Goal: Task Accomplishment & Management: Complete application form

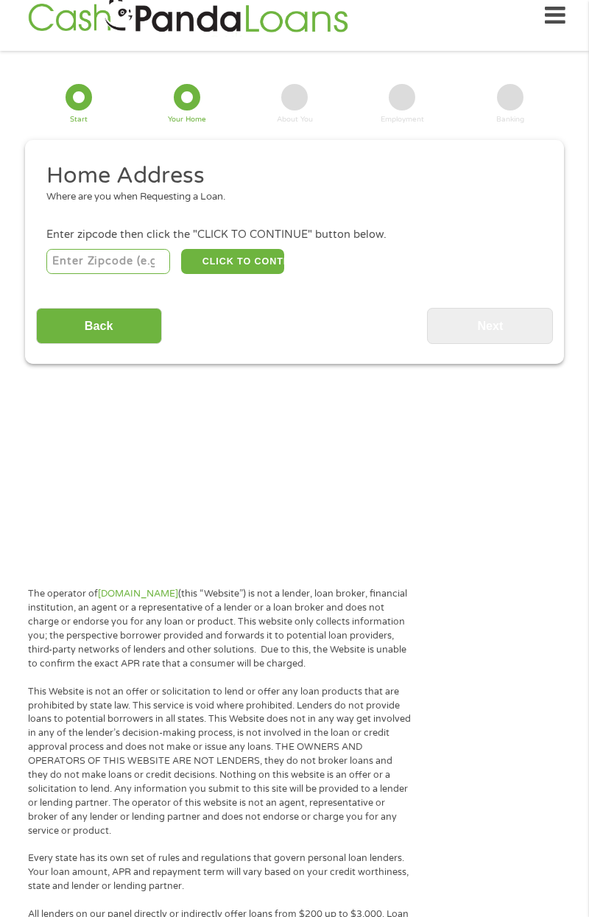
click at [101, 264] on input "number" at bounding box center [108, 261] width 125 height 25
type input "58501"
click at [253, 260] on button "CLICK TO CONTINUE" at bounding box center [232, 261] width 103 height 25
type input "58501"
type input "Bismarck"
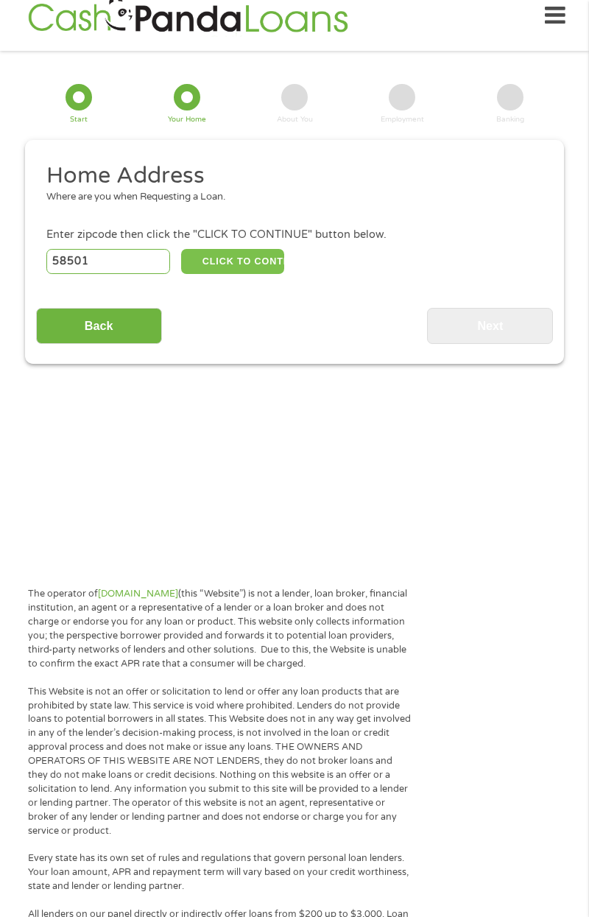
select select "[US_STATE]"
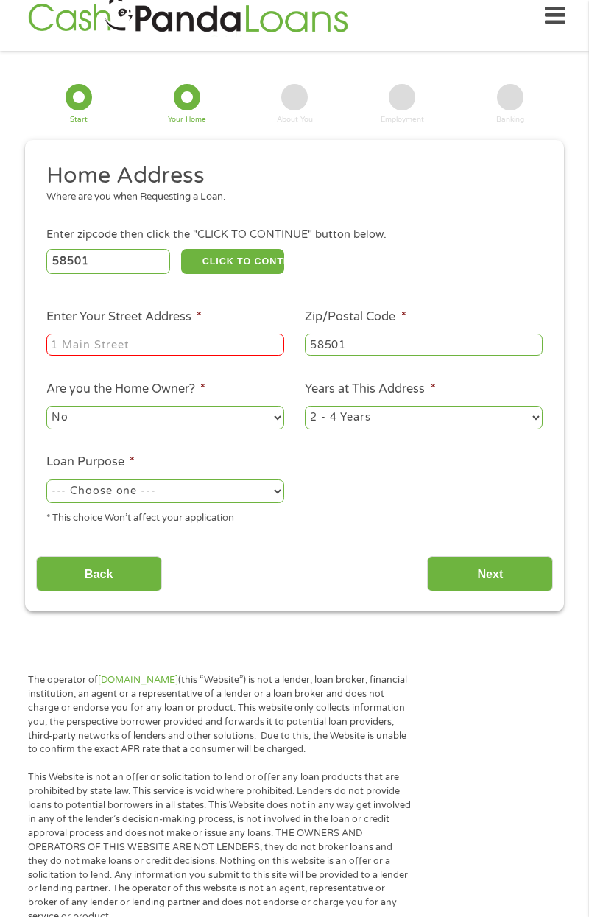
click at [166, 350] on input "Enter Your Street Address *" at bounding box center [165, 345] width 238 height 22
type input "[STREET_ADDRESS]"
click at [518, 419] on select "1 Year or less 1 - 2 Years 2 - 4 Years Over 4 Years" at bounding box center [424, 418] width 238 height 24
select select "12months"
click at [305, 407] on select "1 Year or less 1 - 2 Years 2 - 4 Years Over 4 Years" at bounding box center [424, 418] width 238 height 24
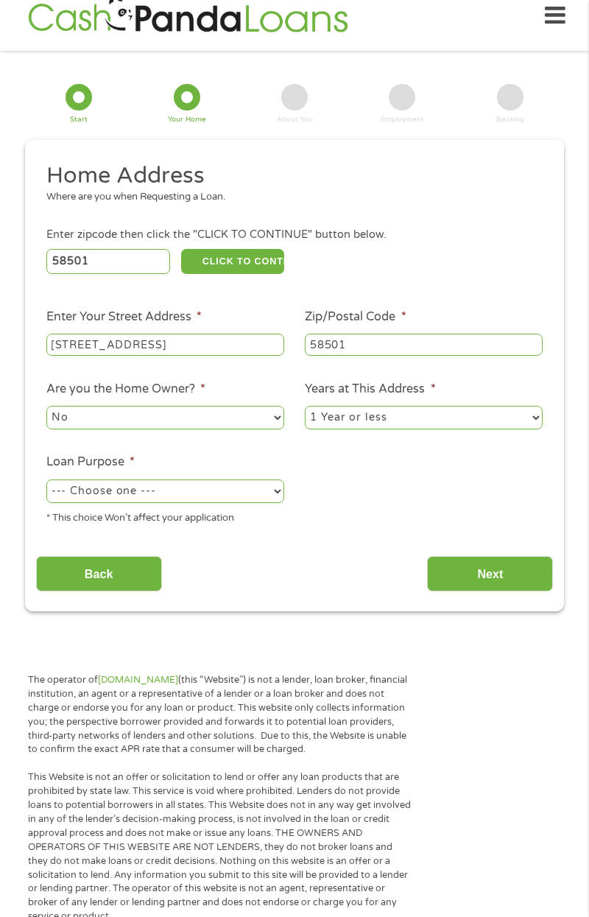
click at [248, 487] on select "--- Choose one --- Pay Bills Debt Consolidation Home Improvement Major Purchase…" at bounding box center [165, 492] width 238 height 24
select select "shorttermcash"
click at [46, 481] on select "--- Choose one --- Pay Bills Debt Consolidation Home Improvement Major Purchase…" at bounding box center [165, 492] width 238 height 24
click at [505, 584] on input "Next" at bounding box center [490, 574] width 126 height 36
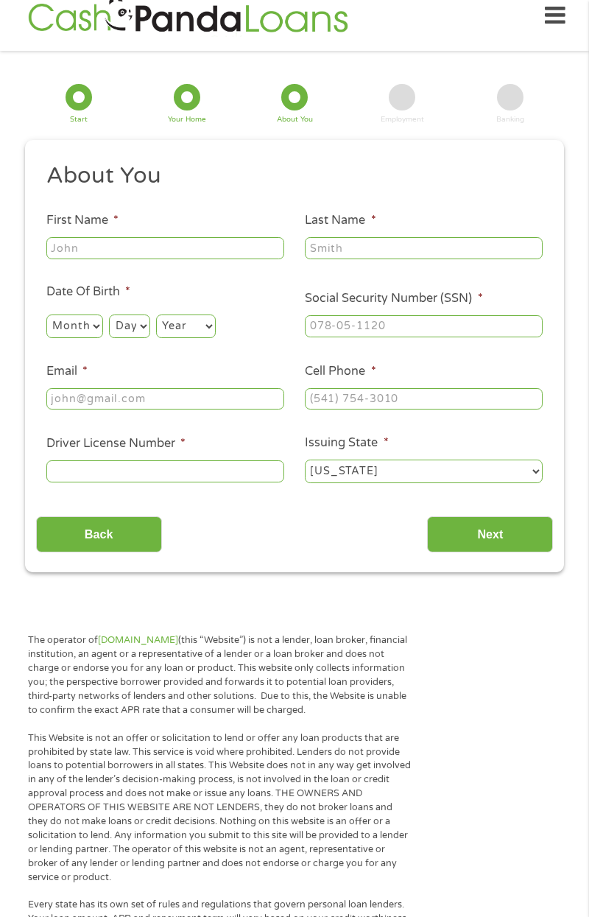
scroll to position [6, 6]
click at [508, 531] on input "Next" at bounding box center [490, 535] width 126 height 36
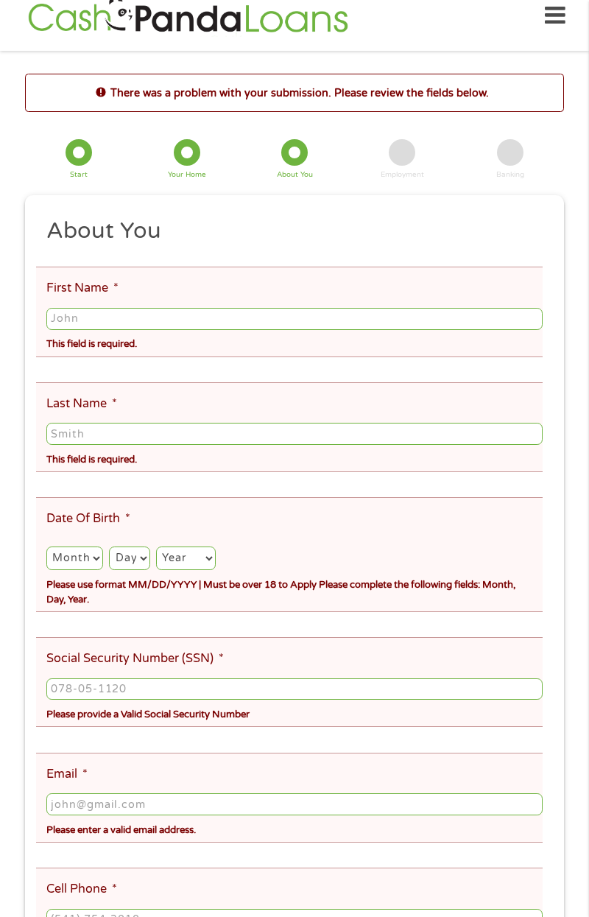
click at [489, 445] on input "Last Name *" at bounding box center [294, 434] width 497 height 22
click at [1, 762] on section "There was a problem with your submission. Please review the fields below. 1 Sta…" at bounding box center [294, 661] width 589 height 1220
click at [108, 317] on input "First Name *" at bounding box center [294, 319] width 497 height 22
type input "[PERSON_NAME]"
click at [97, 430] on input "Last Name *" at bounding box center [294, 434] width 497 height 22
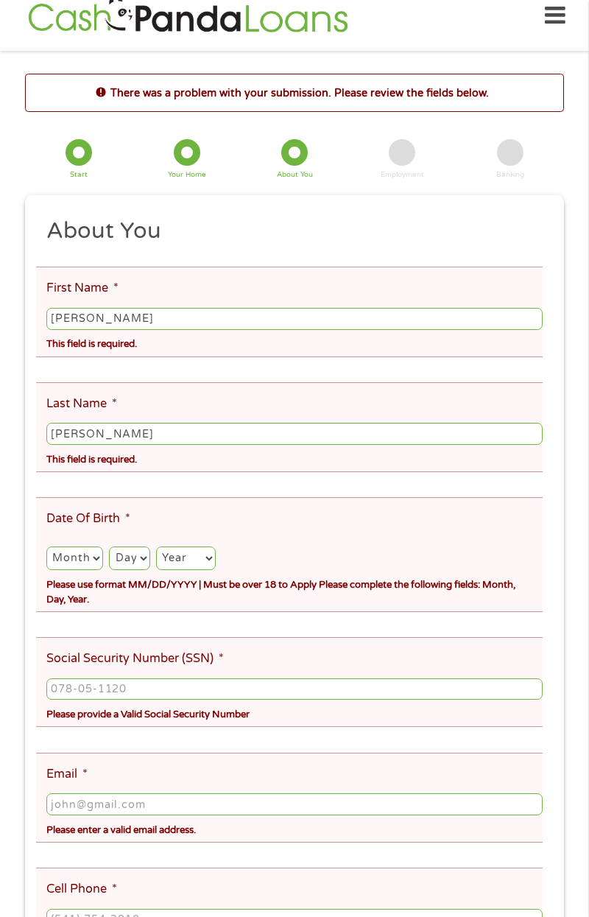
type input "[PERSON_NAME]"
click at [83, 554] on select "Month 1 2 3 4 5 6 7 8 9 10 11 12" at bounding box center [74, 559] width 57 height 24
select select "11"
click at [46, 548] on select "Month 1 2 3 4 5 6 7 8 9 10 11 12" at bounding box center [74, 559] width 57 height 24
click at [93, 484] on ul "About You This field is hidden when viewing the form Title * --- Choose one ---…" at bounding box center [295, 695] width 518 height 956
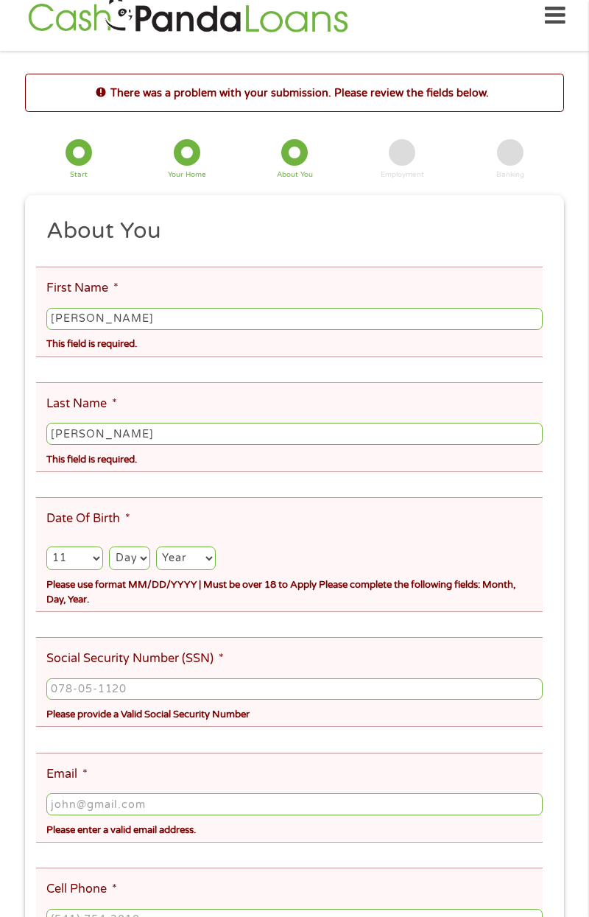
click at [146, 557] on select "Day 1 2 3 4 5 6 7 8 9 10 11 12 13 14 15 16 17 18 19 20 21 22 23 24 25 26 27 28 …" at bounding box center [129, 559] width 41 height 24
select select "2"
click at [109, 548] on select "Day 1 2 3 4 5 6 7 8 9 10 11 12 13 14 15 16 17 18 19 20 21 22 23 24 25 26 27 28 …" at bounding box center [129, 559] width 41 height 24
click at [205, 556] on select "Year [DATE] 2006 2005 2004 2003 2002 2001 2000 1999 1998 1997 1996 1995 1994 19…" at bounding box center [186, 559] width 60 height 24
select select "1956"
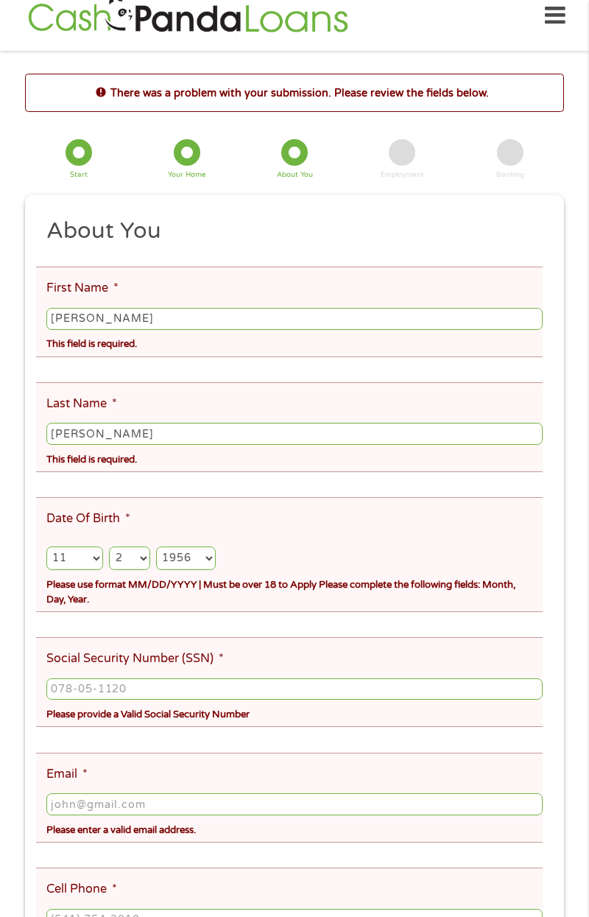
click at [156, 548] on select "Year [DATE] 2006 2005 2004 2003 2002 2001 2000 1999 1998 1997 1996 1995 1994 19…" at bounding box center [186, 559] width 60 height 24
click at [90, 693] on input "Social Security Number (SSN) *" at bounding box center [294, 690] width 497 height 22
type input "485-80-9650"
click at [84, 803] on input "Email *" at bounding box center [294, 805] width 497 height 22
type input "[EMAIL_ADDRESS][DOMAIN_NAME]"
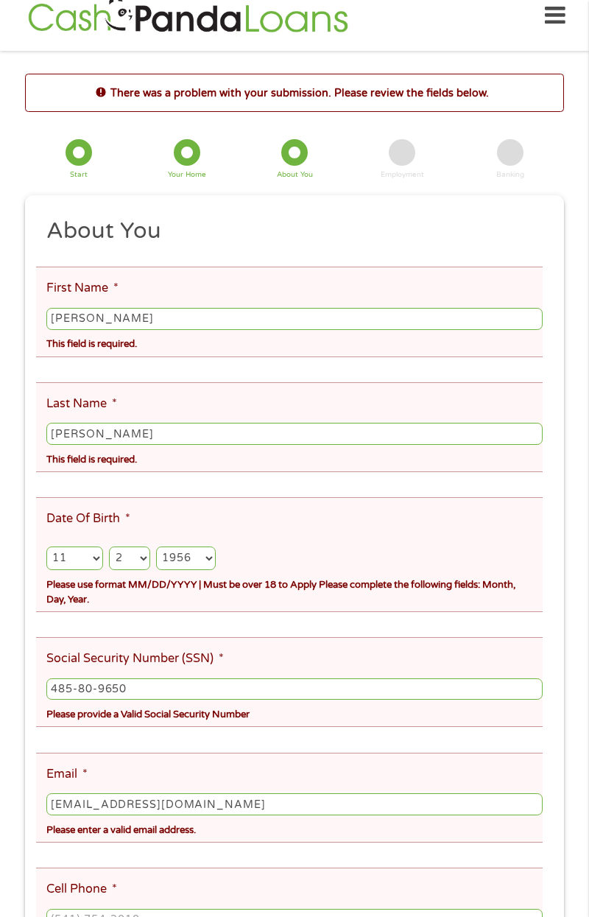
type input "5153023520"
select select "[US_STATE]"
type input "[PHONE_NUMBER]"
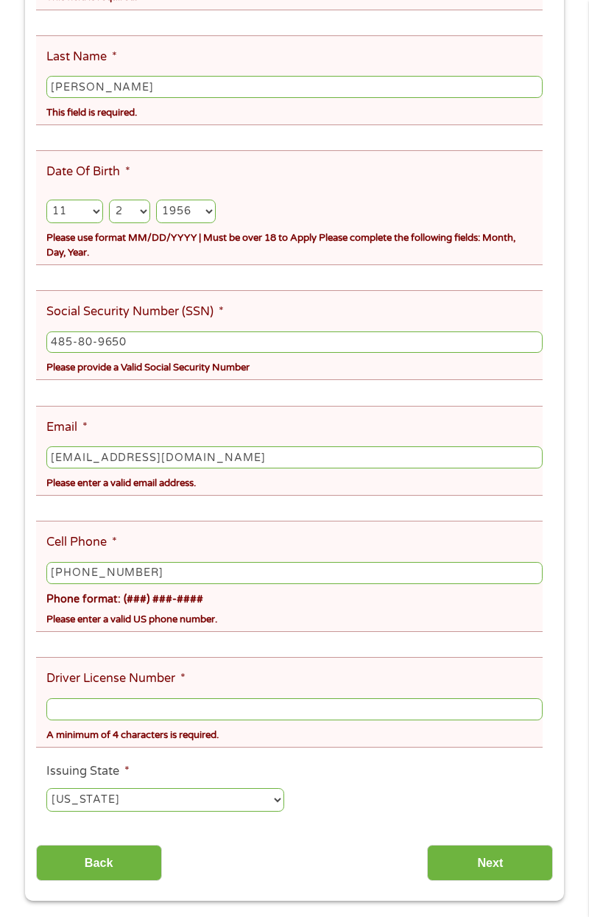
scroll to position [367, 0]
click at [102, 707] on input "Driver License Number *" at bounding box center [294, 709] width 497 height 22
type input "873Al2827"
click at [505, 869] on input "Next" at bounding box center [490, 862] width 126 height 36
click at [504, 866] on input "Next" at bounding box center [490, 862] width 126 height 36
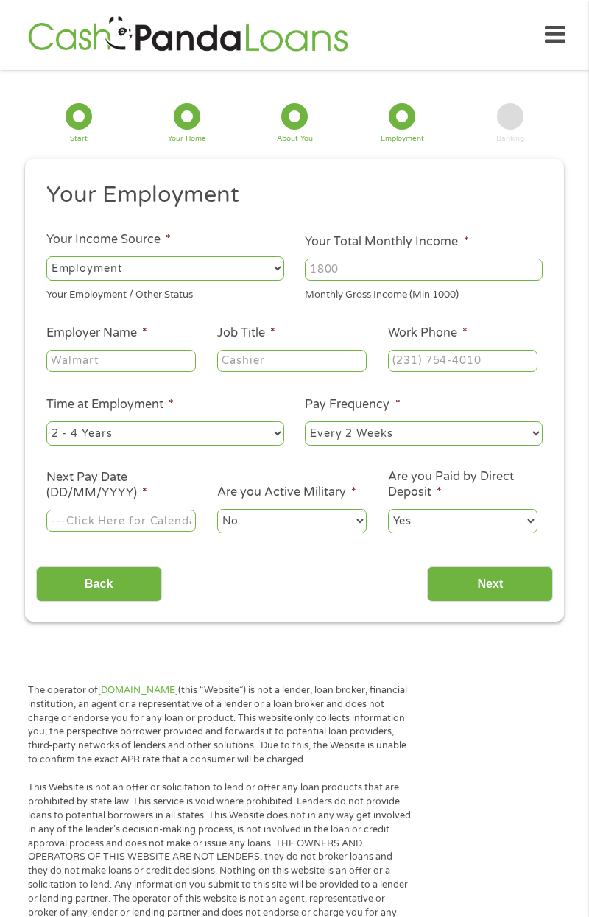
scroll to position [19, 0]
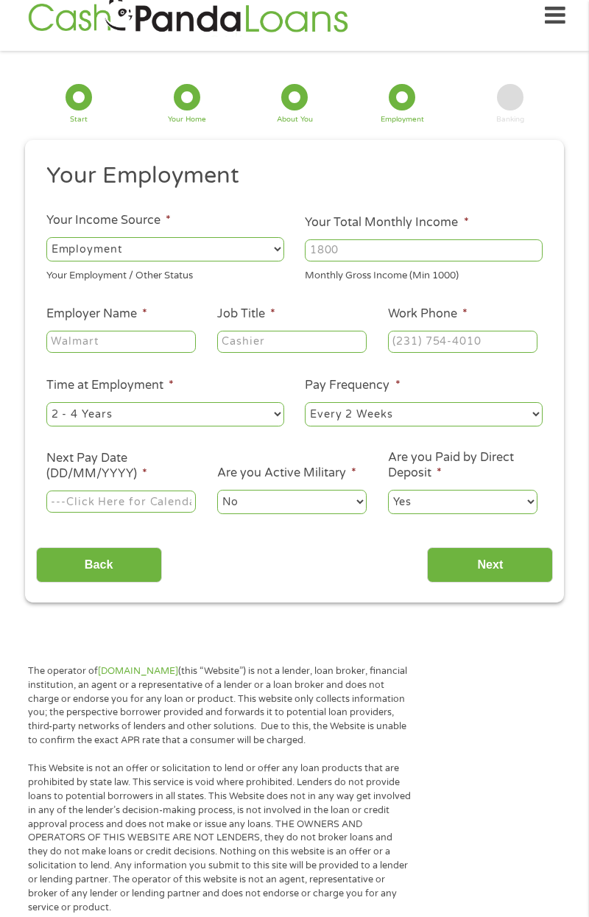
click at [260, 258] on select "--- Choose one --- Employment [DEMOGRAPHIC_DATA] Benefits" at bounding box center [165, 249] width 238 height 24
select select "benefits"
click at [46, 237] on select "--- Choose one --- Employment [DEMOGRAPHIC_DATA] Benefits" at bounding box center [165, 249] width 238 height 24
type input "Other"
type input "[PHONE_NUMBER]"
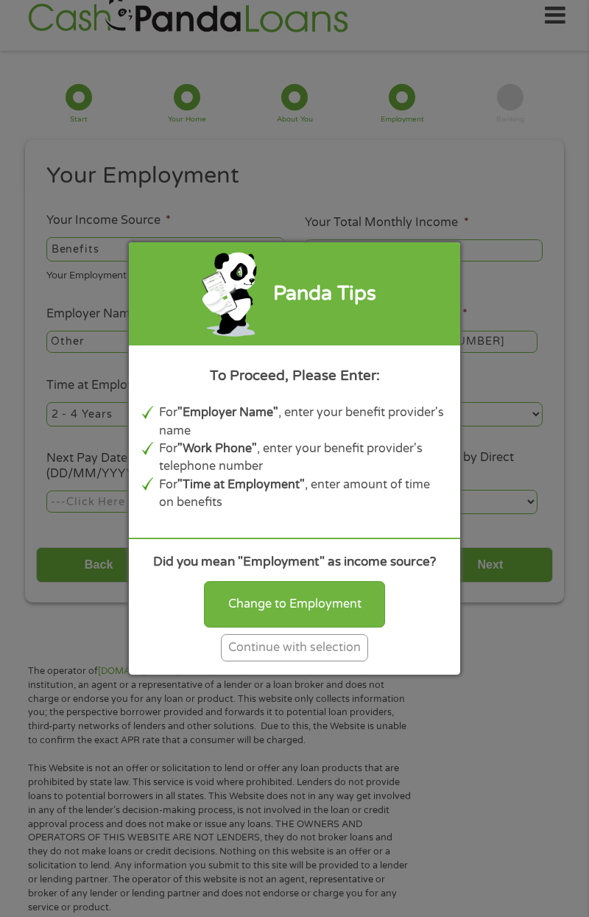
click at [346, 649] on div "Continue with selection" at bounding box center [294, 647] width 147 height 27
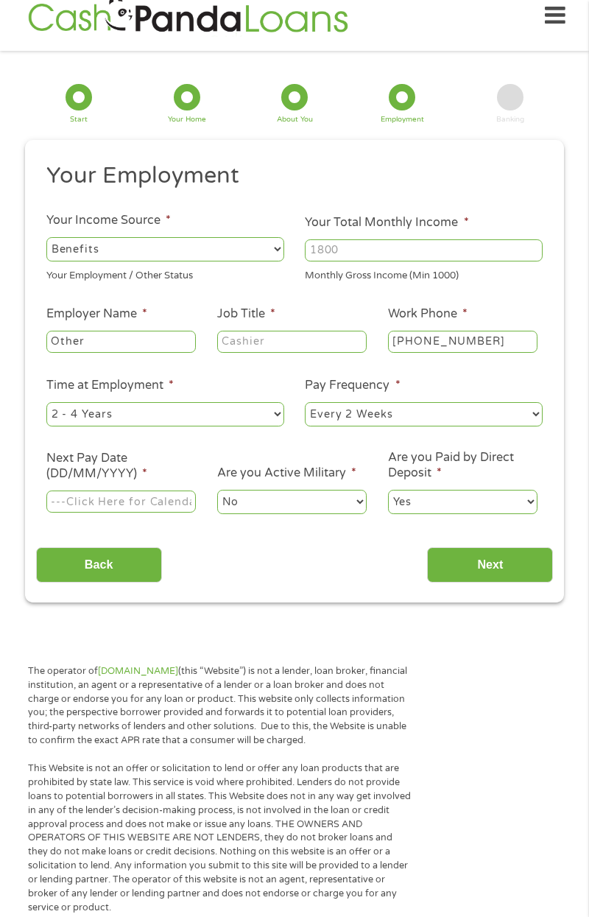
click at [355, 246] on input "Your Total Monthly Income *" at bounding box center [424, 250] width 238 height 22
type input "1600"
click at [147, 337] on input "Other" at bounding box center [121, 342] width 150 height 22
type input "OtherSSI retirement"
click at [410, 414] on select "--- Choose one --- Every 2 Weeks Every Week Monthly Semi-Monthly" at bounding box center [424, 414] width 238 height 24
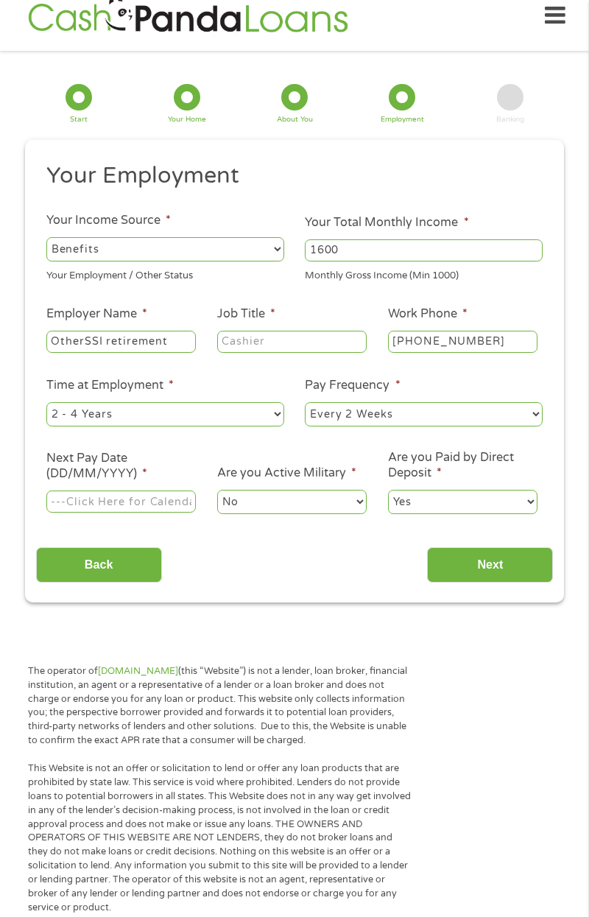
select select "monthly"
click at [305, 403] on select "--- Choose one --- Every 2 Weeks Every Week Monthly Semi-Monthly" at bounding box center [424, 414] width 238 height 24
click at [101, 503] on input "Next Pay Date (DD/MM/YYYY) *" at bounding box center [121, 502] width 150 height 22
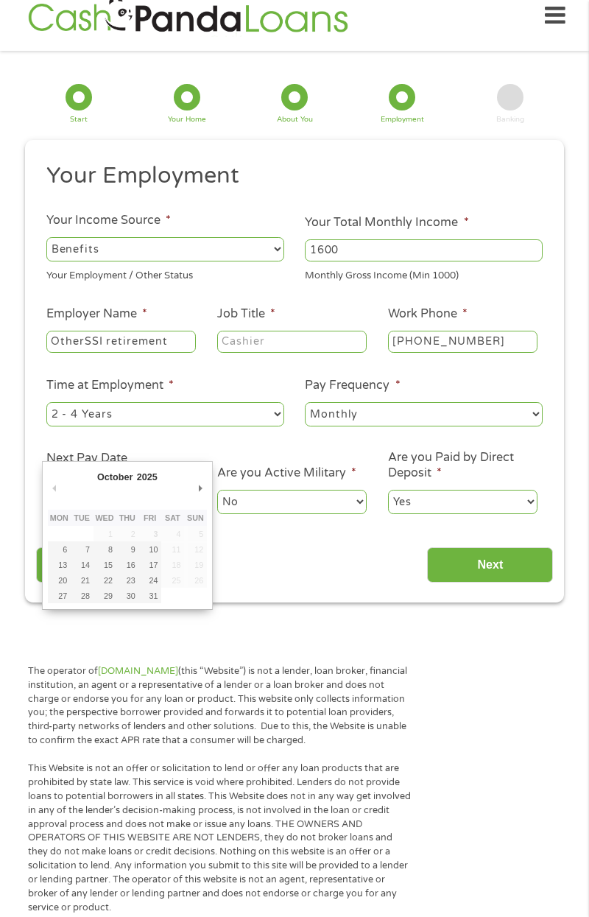
click at [293, 559] on div "Back Next" at bounding box center [295, 559] width 518 height 46
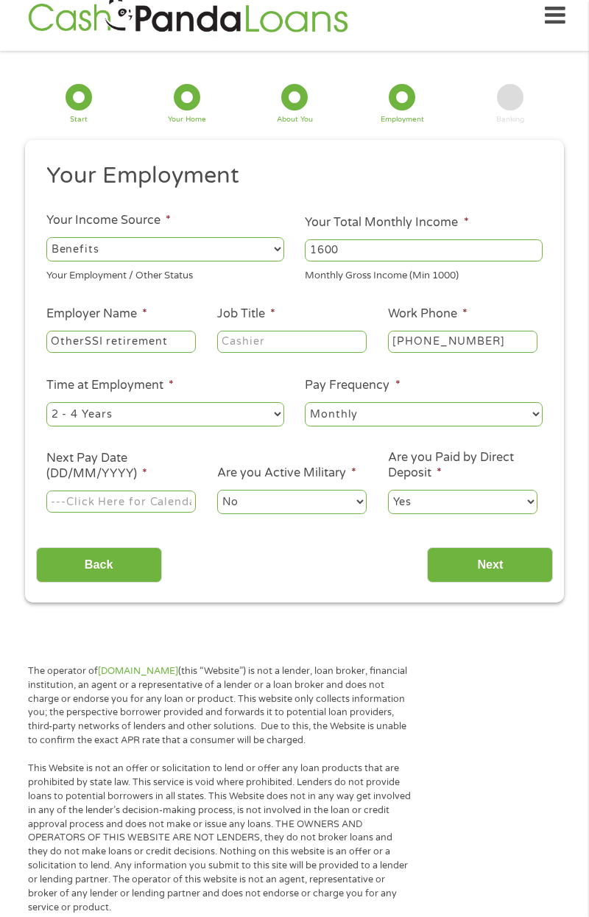
click at [178, 500] on input "Next Pay Date (DD/MM/YYYY) *" at bounding box center [121, 502] width 150 height 22
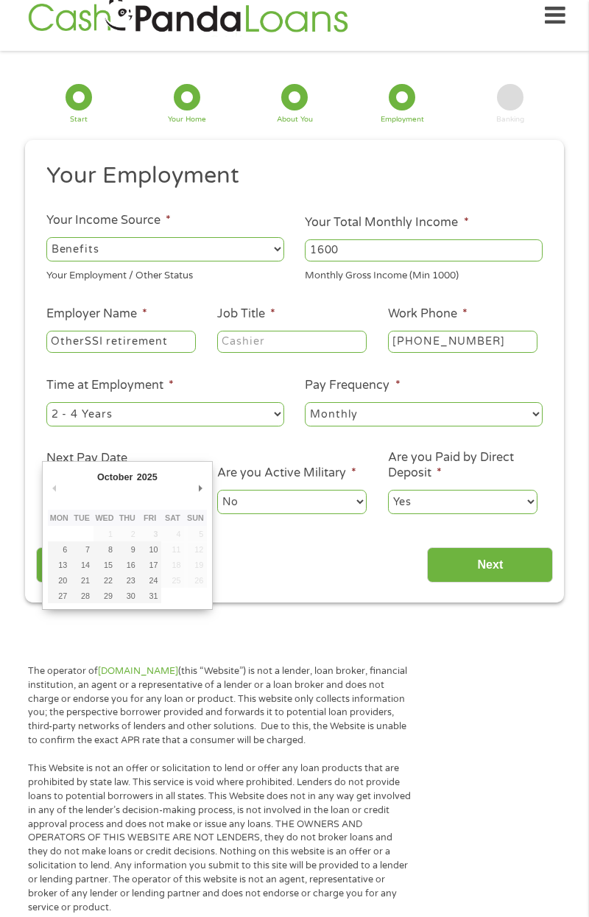
type input "[DATE]"
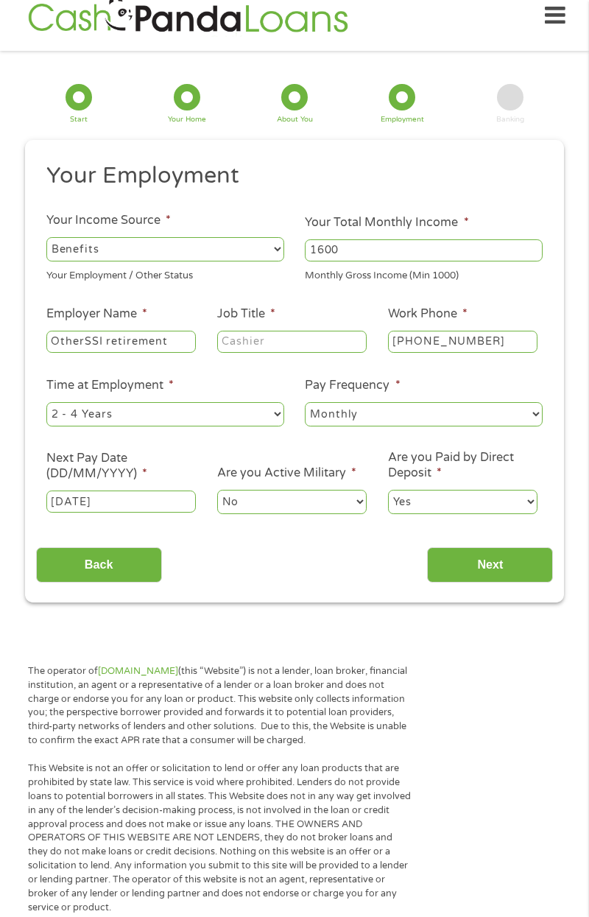
click at [122, 566] on input "Back" at bounding box center [99, 565] width 126 height 36
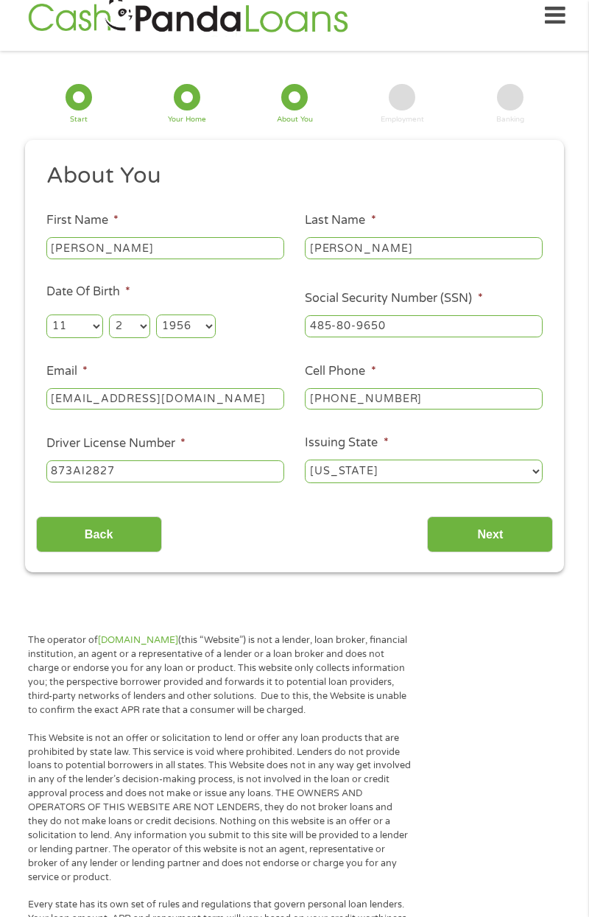
scroll to position [6, 6]
click at [489, 553] on input "Next" at bounding box center [490, 535] width 126 height 36
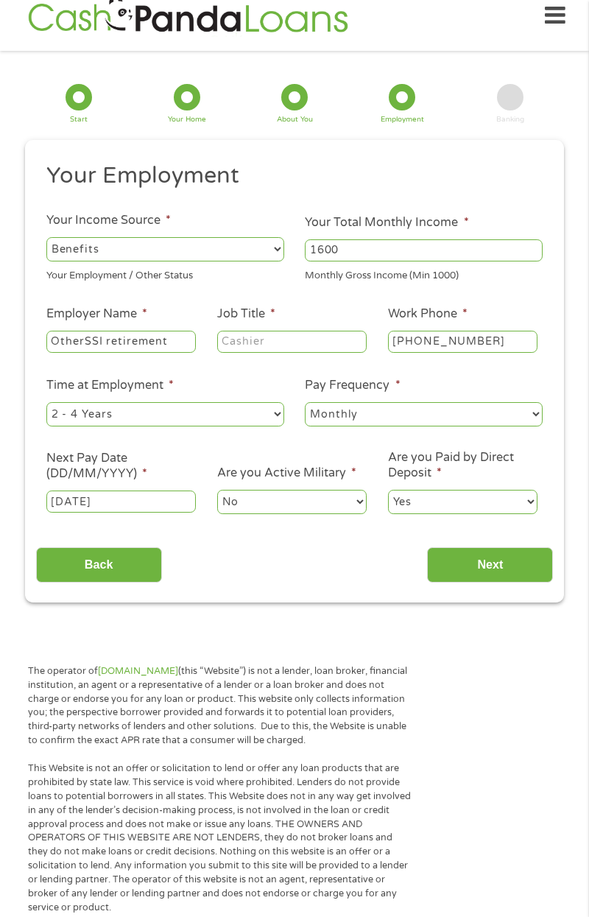
click at [172, 497] on input "[DATE]" at bounding box center [121, 502] width 150 height 22
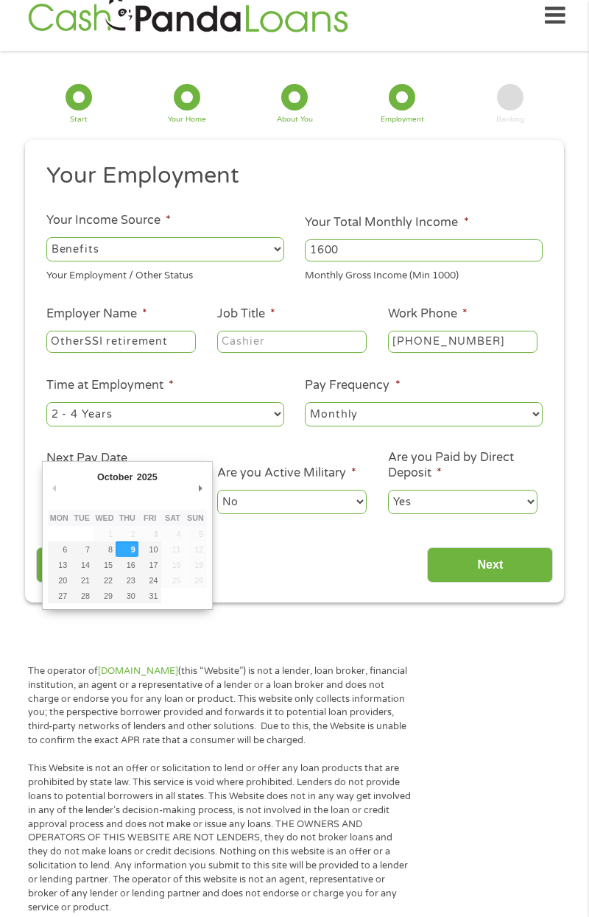
type input "[DATE]"
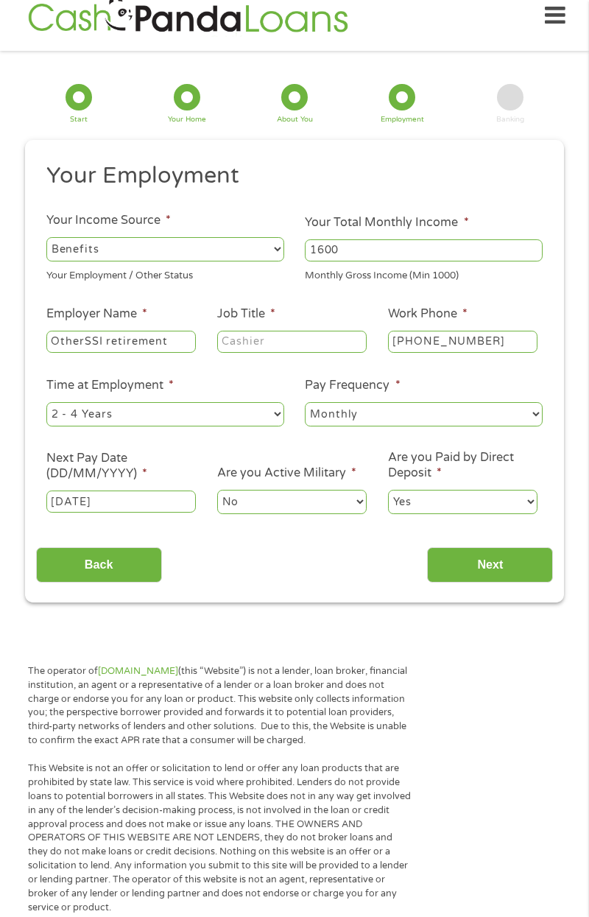
click at [136, 568] on input "Back" at bounding box center [99, 565] width 126 height 36
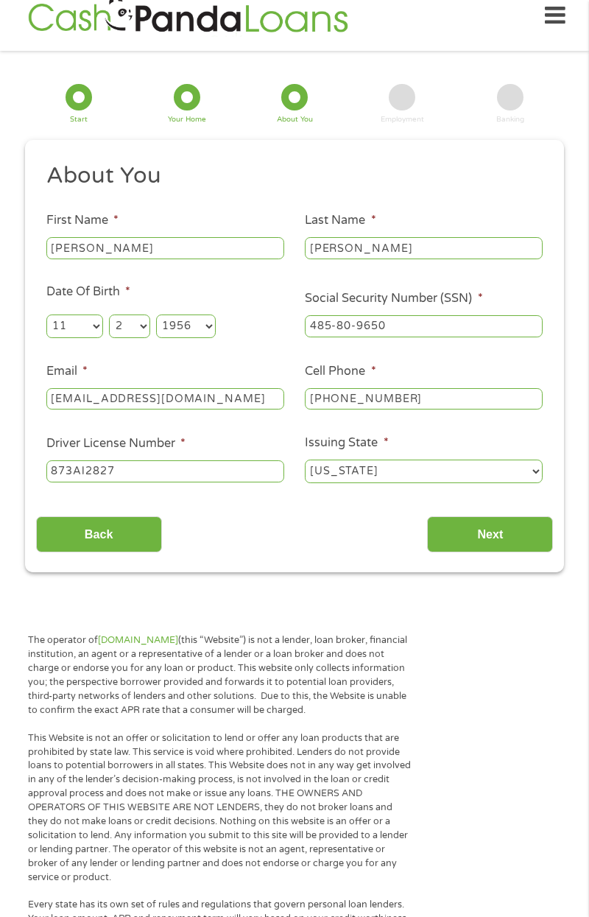
click at [510, 541] on input "Next" at bounding box center [490, 535] width 126 height 36
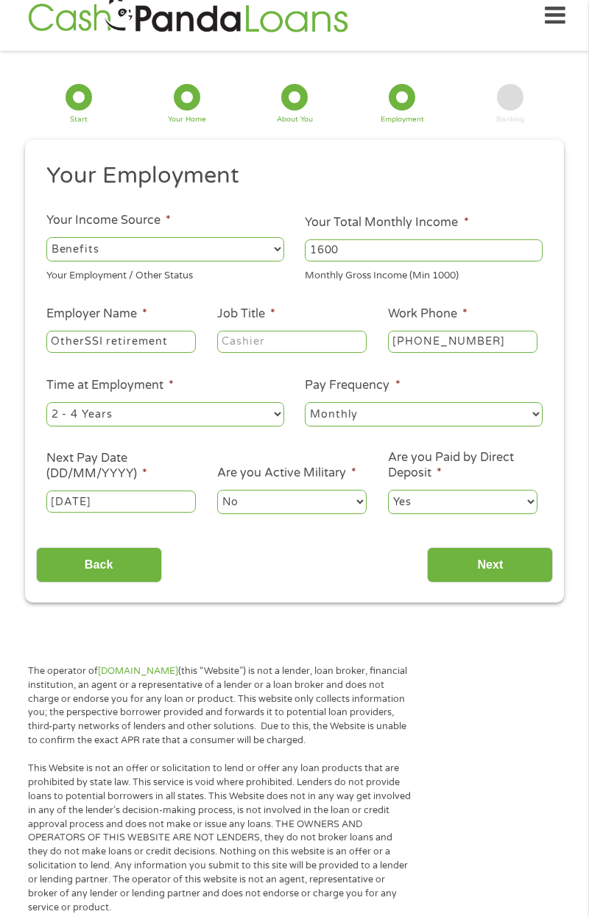
click at [112, 480] on label "Next Pay Date (DD/MM/YYYY) *" at bounding box center [121, 466] width 150 height 31
click at [112, 491] on input "[DATE]" at bounding box center [121, 502] width 150 height 22
click at [86, 495] on input "[DATE]" at bounding box center [121, 502] width 150 height 22
click at [510, 564] on input "Next" at bounding box center [490, 565] width 126 height 36
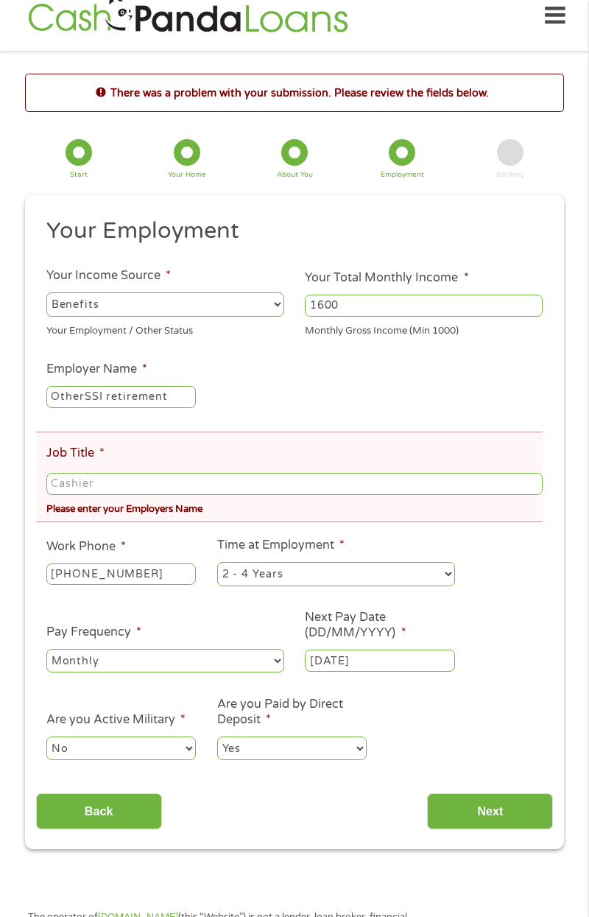
click at [494, 817] on input "Next" at bounding box center [490, 812] width 126 height 36
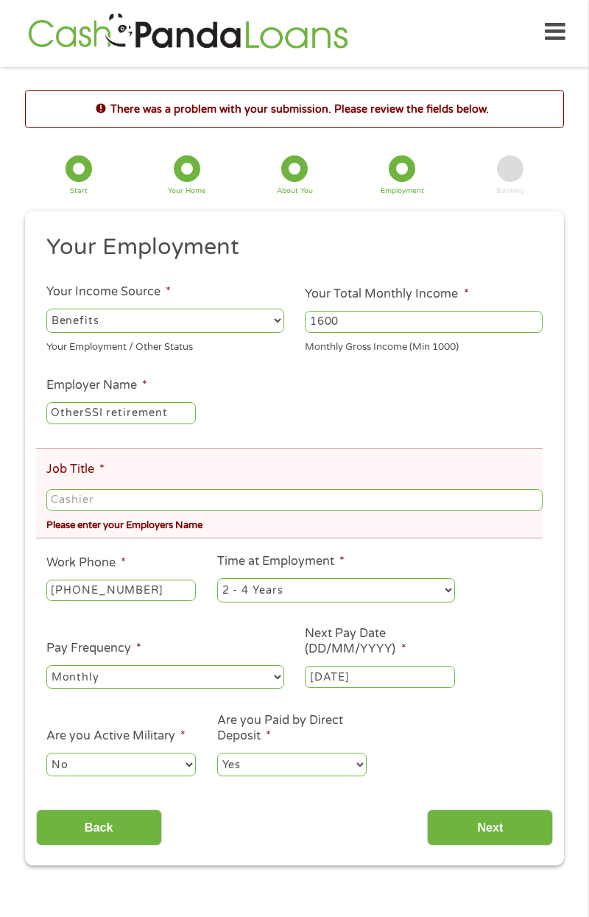
scroll to position [0, 0]
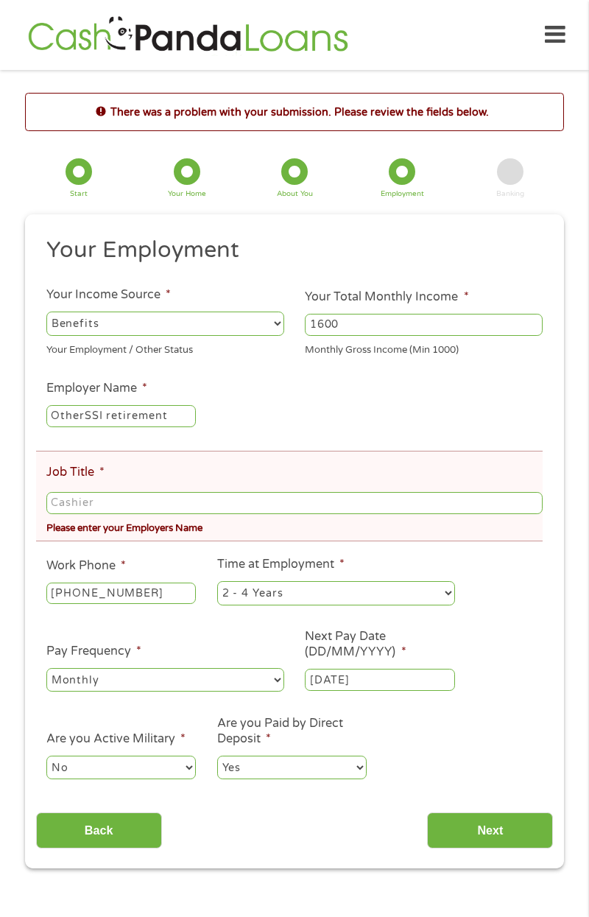
click at [106, 500] on input "Job Title *" at bounding box center [294, 503] width 497 height 22
type input "Ssi retirement services"
click at [505, 841] on input "Next" at bounding box center [490, 831] width 126 height 36
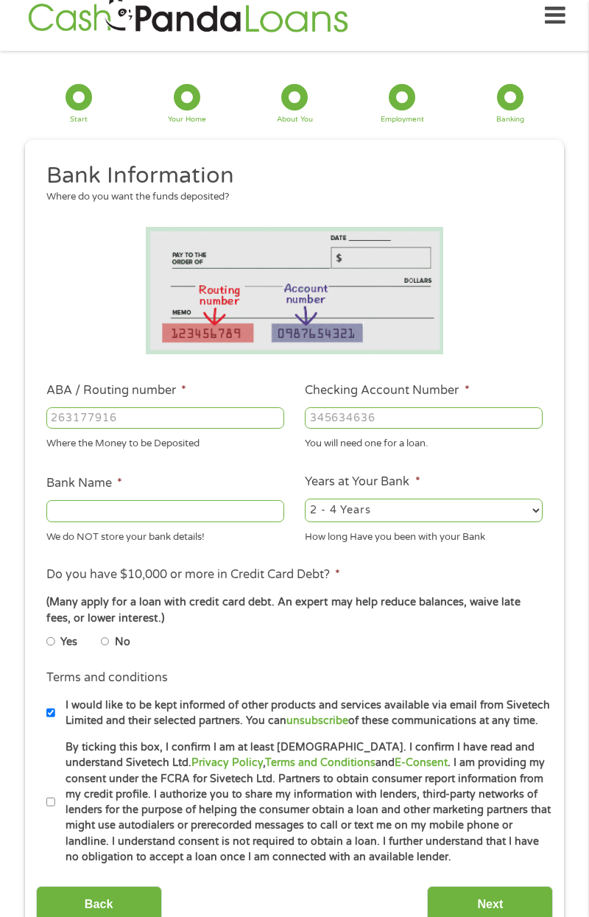
scroll to position [6, 6]
click at [108, 645] on input "No" at bounding box center [105, 642] width 9 height 18
radio input "true"
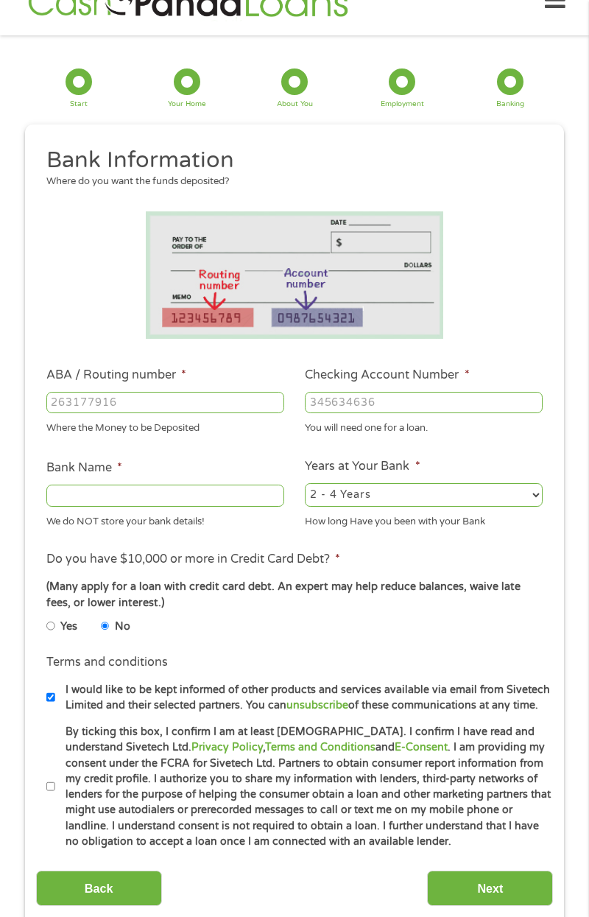
scroll to position [0, 0]
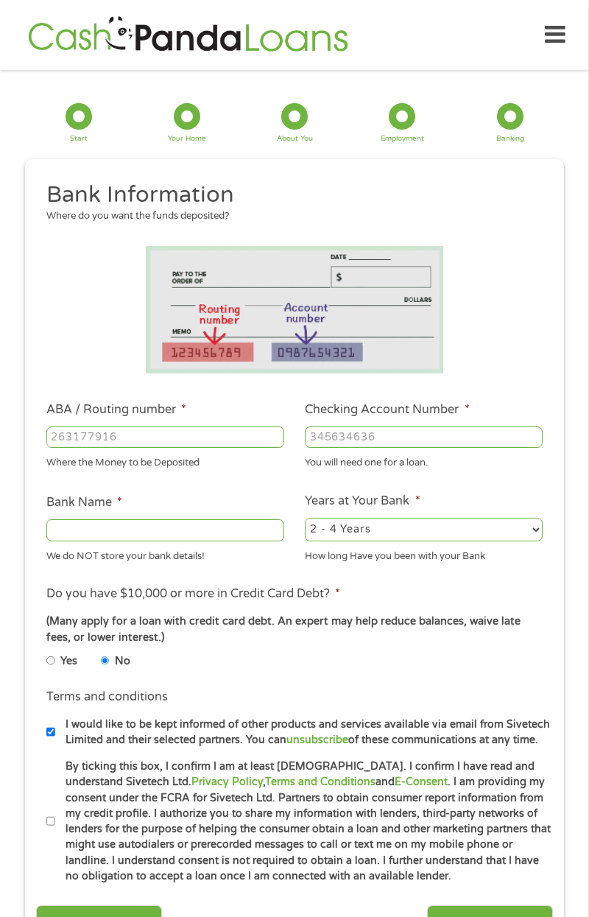
click at [80, 534] on input "Bank Name *" at bounding box center [165, 530] width 238 height 22
type input "United Bank of [US_STATE]"
